Goal: Task Accomplishment & Management: Use online tool/utility

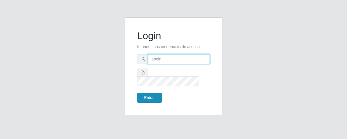
type input "[EMAIL_ADDRESS][DOMAIN_NAME]"
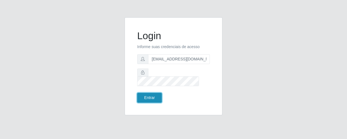
click at [156, 93] on button "Entrar" at bounding box center [149, 98] width 25 height 10
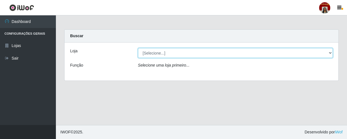
click at [173, 55] on select "[Selecione...] Mar Vermelho - Loja 04" at bounding box center [235, 53] width 195 height 10
select select "251"
click at [138, 48] on select "[Selecione...] Mar Vermelho - Loja 04" at bounding box center [235, 53] width 195 height 10
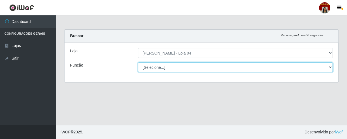
click at [180, 65] on select "[Selecione...] ASG ASG + ASG ++ Auxiliar de Depósito Auxiliar de Depósito + Aux…" at bounding box center [235, 67] width 195 height 10
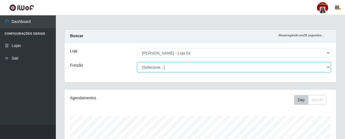
scroll to position [116, 272]
select select "112"
click at [137, 62] on select "[Selecione...] ASG ASG + ASG ++ Auxiliar de Depósito Auxiliar de Depósito + Aux…" at bounding box center [233, 67] width 193 height 10
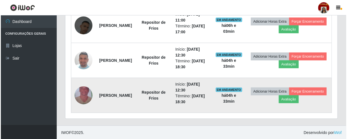
scroll to position [211, 0]
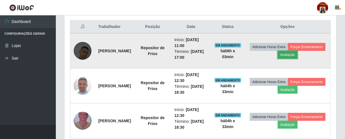
click at [298, 51] on button "Avaliação" at bounding box center [288, 55] width 20 height 8
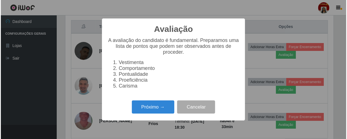
scroll to position [116, 269]
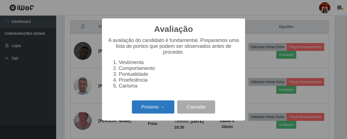
click at [161, 113] on button "Próximo →" at bounding box center [153, 106] width 42 height 13
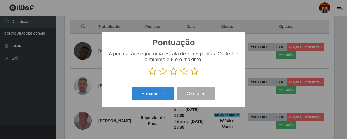
click at [193, 74] on icon at bounding box center [195, 71] width 8 height 8
click at [191, 75] on input "radio" at bounding box center [191, 75] width 0 height 0
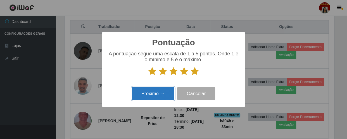
click at [170, 93] on button "Próximo →" at bounding box center [153, 93] width 42 height 13
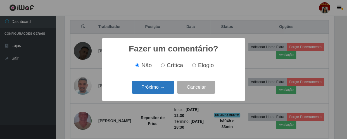
click at [167, 89] on button "Próximo →" at bounding box center [153, 87] width 42 height 13
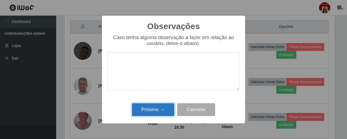
click at [168, 107] on button "Próximo →" at bounding box center [153, 109] width 42 height 13
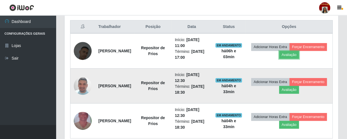
scroll to position [116, 272]
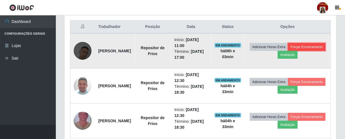
click at [288, 51] on button "Forçar Encerramento" at bounding box center [306, 47] width 37 height 8
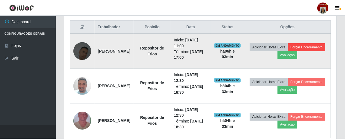
scroll to position [116, 269]
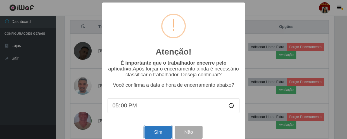
click at [157, 132] on button "Sim" at bounding box center [157, 132] width 27 height 13
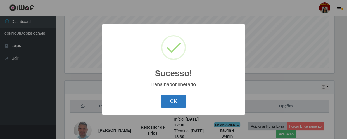
click at [172, 102] on button "OK" at bounding box center [174, 101] width 26 height 13
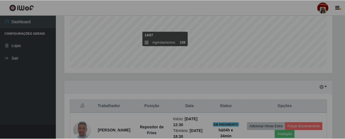
scroll to position [116, 272]
